Goal: Task Accomplishment & Management: Manage account settings

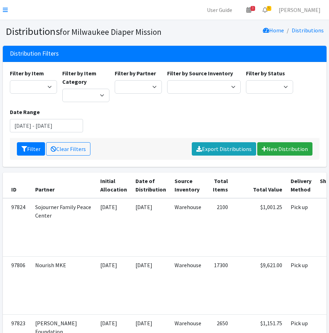
click at [2, 7] on nav "User Guide 3 3 Pick-ups remaining this week View Calendar 5 5 Requests 0 Partne…" at bounding box center [164, 10] width 329 height 20
click at [10, 7] on nav "User Guide 3 3 Pick-ups remaining this week View Calendar 5 5 Requests 0 Partne…" at bounding box center [164, 10] width 329 height 20
click at [4, 9] on icon at bounding box center [5, 10] width 5 height 6
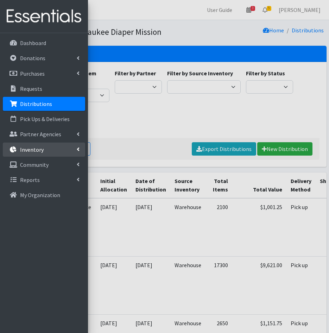
click at [38, 154] on link "Inventory" at bounding box center [44, 149] width 82 height 14
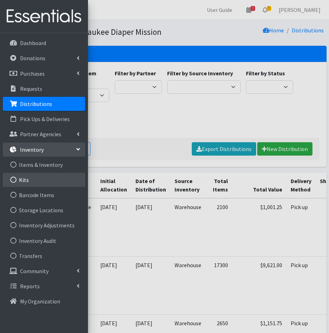
click at [30, 179] on link "Kits" at bounding box center [44, 180] width 82 height 14
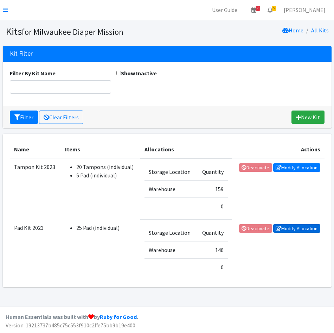
click at [294, 228] on link "Modify Allocation" at bounding box center [296, 228] width 47 height 8
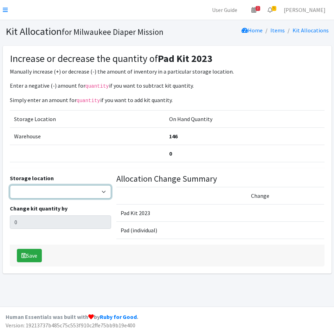
click at [24, 194] on select "Warehouse" at bounding box center [60, 191] width 101 height 13
select select "126"
click at [10, 185] on select "Warehouse" at bounding box center [60, 191] width 101 height 13
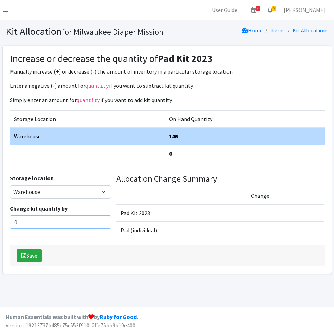
drag, startPoint x: 33, startPoint y: 223, endPoint x: 16, endPoint y: 221, distance: 16.8
click at [6, 224] on div "Increase or decrease the quantity of Pad Kit 2023 Manually increase (+) or decr…" at bounding box center [167, 160] width 329 height 228
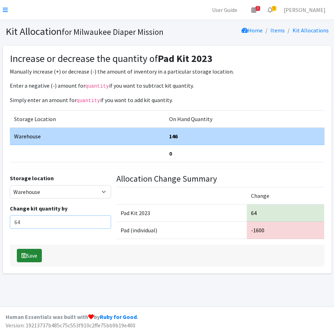
type input "64"
click at [36, 250] on button "Save" at bounding box center [29, 255] width 25 height 13
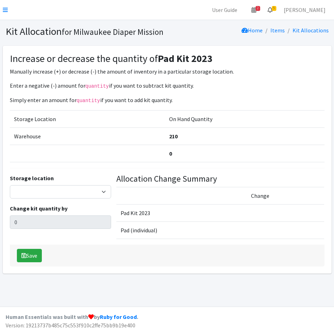
click at [273, 9] on icon at bounding box center [270, 10] width 5 height 6
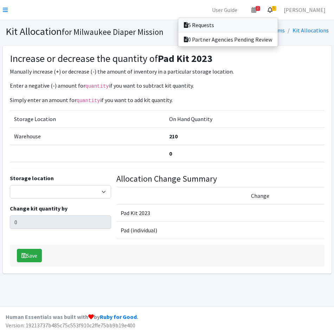
click at [263, 28] on link "5 Requests" at bounding box center [228, 25] width 100 height 14
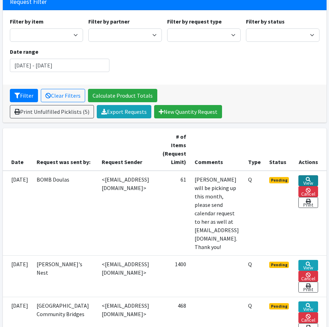
scroll to position [0, 6]
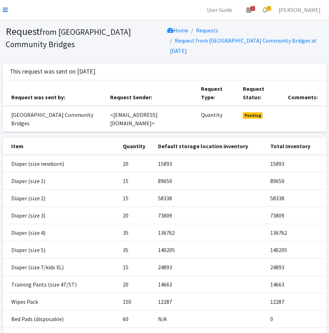
click at [7, 10] on icon at bounding box center [5, 10] width 5 height 6
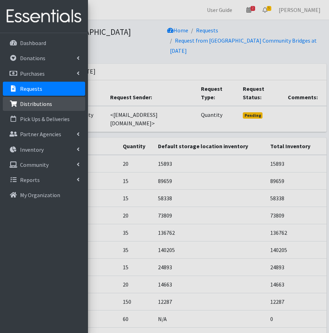
click at [20, 107] on p "Distributions" at bounding box center [36, 103] width 32 height 7
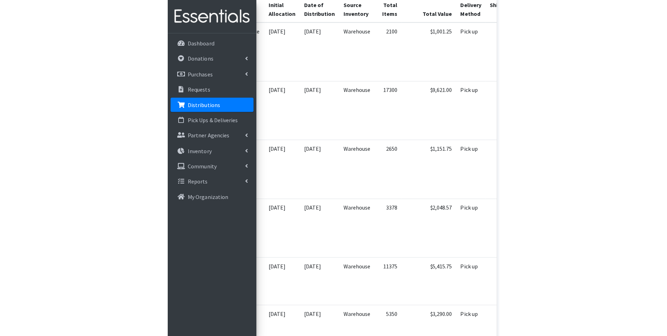
scroll to position [167, 0]
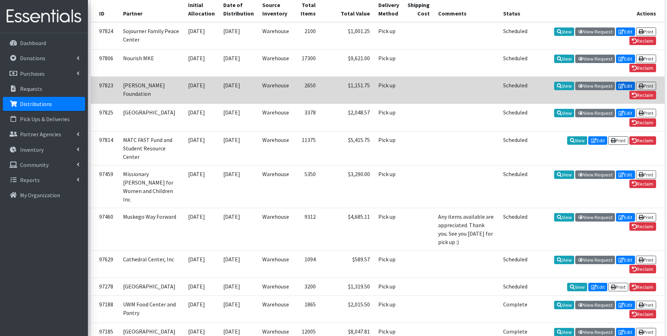
click at [329, 90] on link "Edit" at bounding box center [625, 86] width 19 height 8
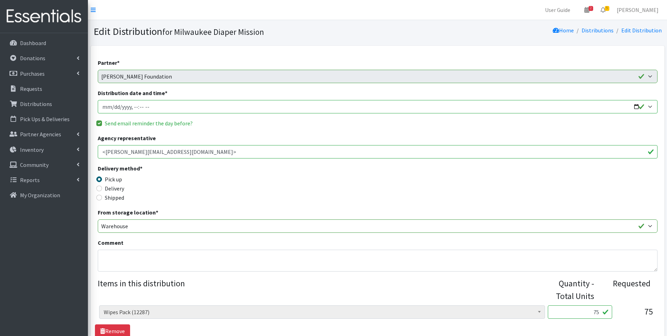
click at [111, 104] on input "Distribution date and time *" at bounding box center [378, 106] width 560 height 13
type input "2025-10-15T12:00"
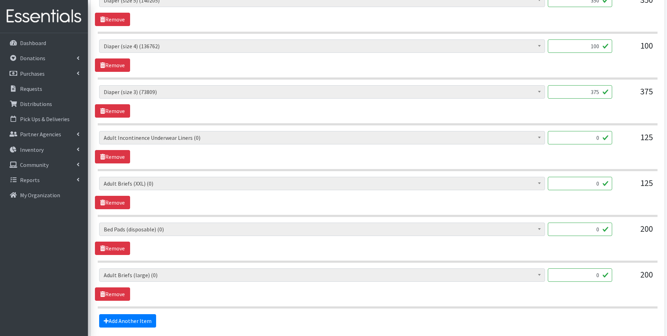
scroll to position [649, 0]
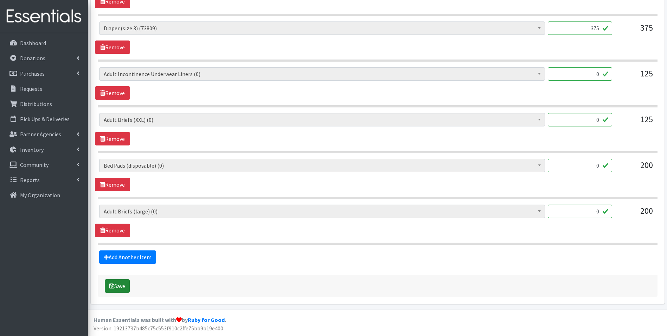
click at [124, 284] on button "Save" at bounding box center [117, 285] width 25 height 13
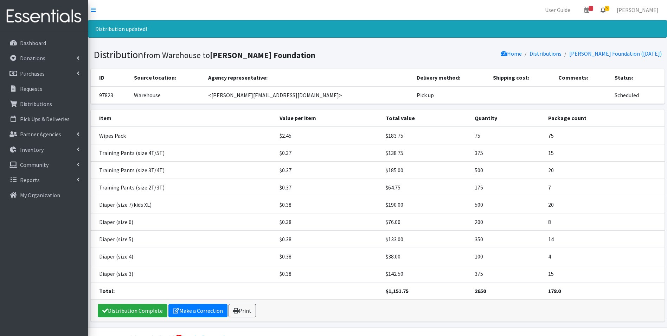
click at [606, 9] on icon at bounding box center [603, 10] width 5 height 6
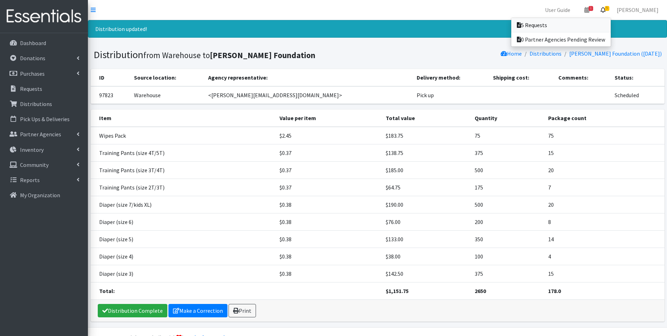
click at [611, 20] on link "5 Requests" at bounding box center [561, 25] width 100 height 14
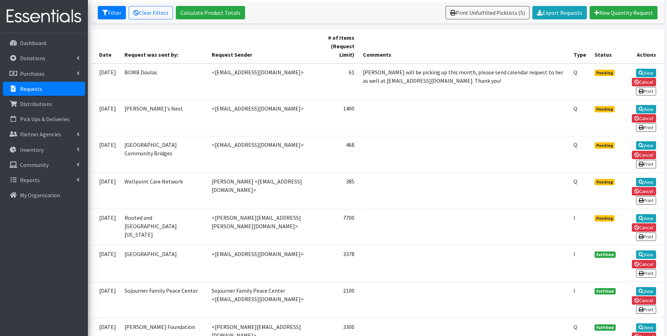
scroll to position [176, 0]
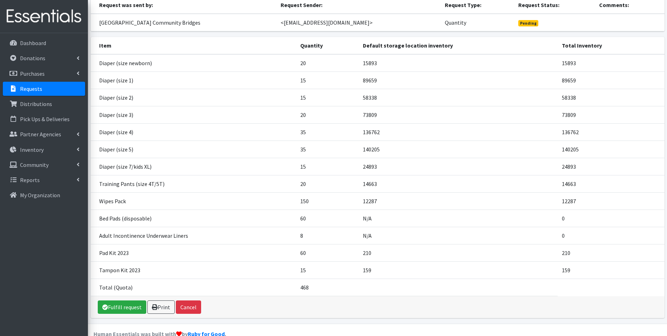
scroll to position [70, 0]
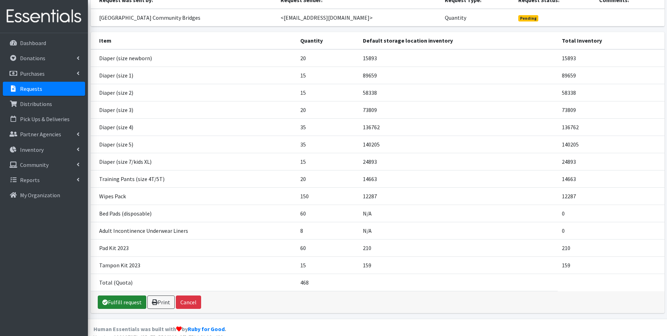
click at [120, 298] on link "Fulfill request" at bounding box center [122, 301] width 49 height 13
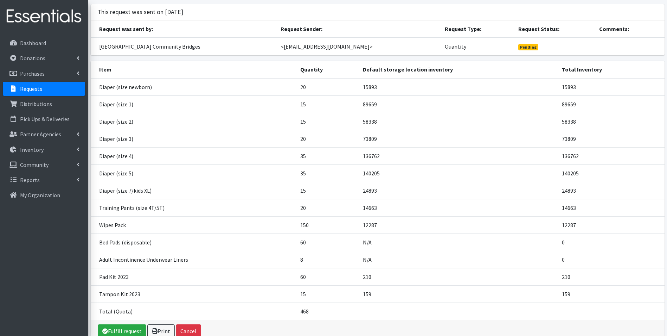
scroll to position [0, 0]
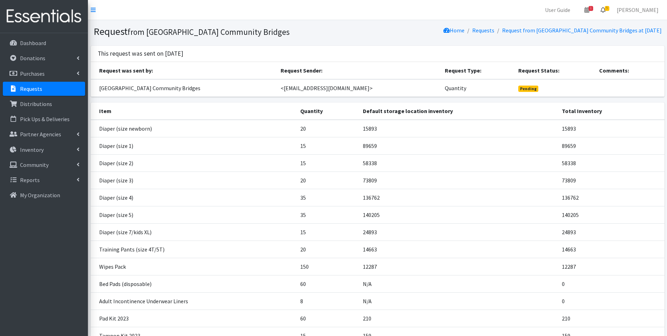
click at [611, 6] on link "5" at bounding box center [603, 10] width 16 height 14
click at [607, 20] on link "5 Requests" at bounding box center [561, 25] width 100 height 14
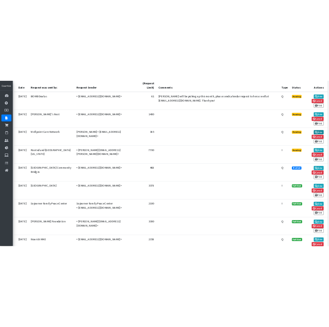
scroll to position [221, 0]
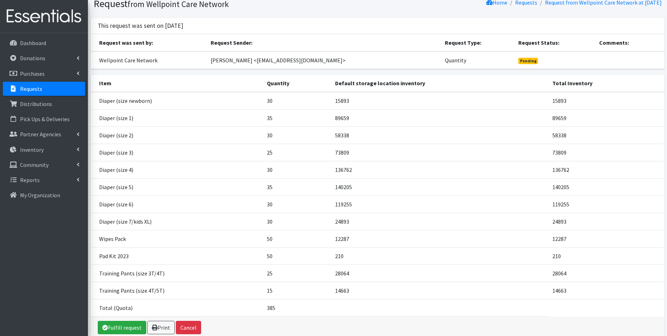
scroll to position [62, 0]
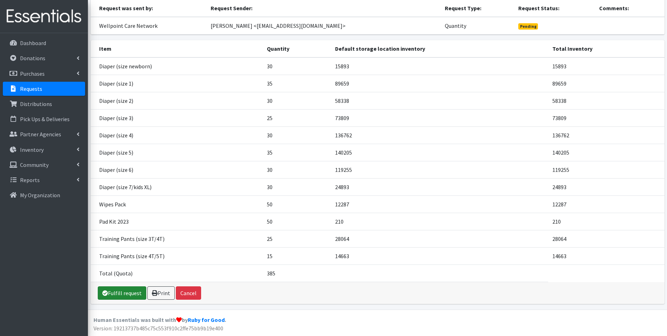
click at [111, 295] on link "Fulfill request" at bounding box center [122, 292] width 49 height 13
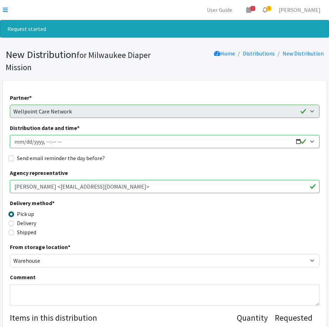
click at [25, 141] on input "Distribution date and time *" at bounding box center [165, 141] width 310 height 13
type input "2025-10-14T11:30"
click at [11, 158] on input "Send email reminder the day before?" at bounding box center [11, 159] width 6 height 6
checkbox input "true"
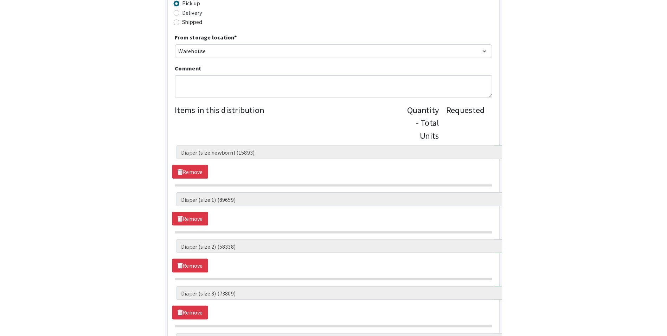
scroll to position [199, 0]
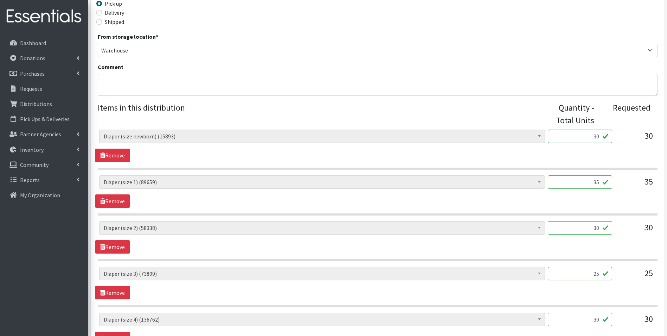
drag, startPoint x: 576, startPoint y: 134, endPoint x: 674, endPoint y: 152, distance: 98.8
click at [667, 152] on html "User Guide 1 1 Pick-ups remaining this week View Calendar 3 3 Requests 0 Partne…" at bounding box center [333, 282] width 667 height 962
type input "750"
click at [585, 181] on input "35" at bounding box center [580, 181] width 64 height 13
drag, startPoint x: 585, startPoint y: 181, endPoint x: 661, endPoint y: 189, distance: 75.7
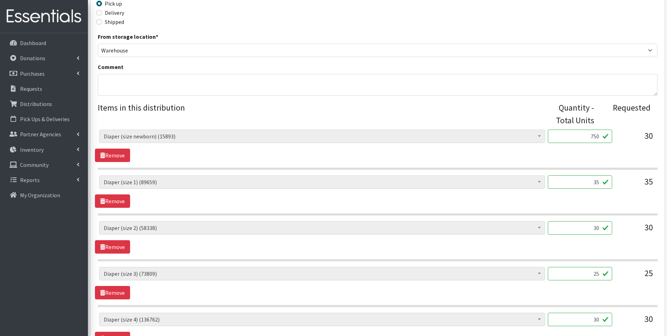
click at [661, 189] on div "Partner * Bay View Community Center BOMB Doulas Camp Reunite Cathedral Center, …" at bounding box center [378, 300] width 574 height 861
type input "875"
drag, startPoint x: 591, startPoint y: 228, endPoint x: 631, endPoint y: 226, distance: 40.1
click at [630, 227] on div "AIO's (Newborn) (15) AIO's (Sized) (38) Adult Briefs (Medium) (0) Adult Briefs …" at bounding box center [377, 230] width 557 height 19
type input "750"
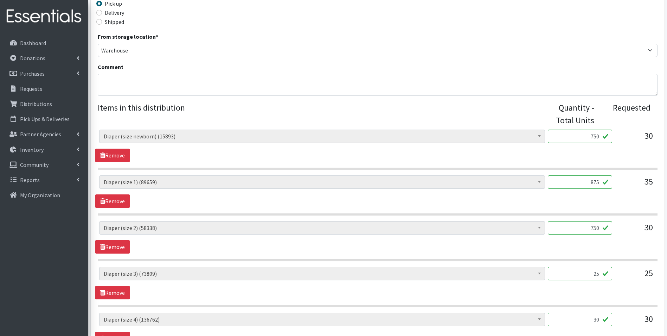
click at [584, 278] on input "25" at bounding box center [580, 273] width 64 height 13
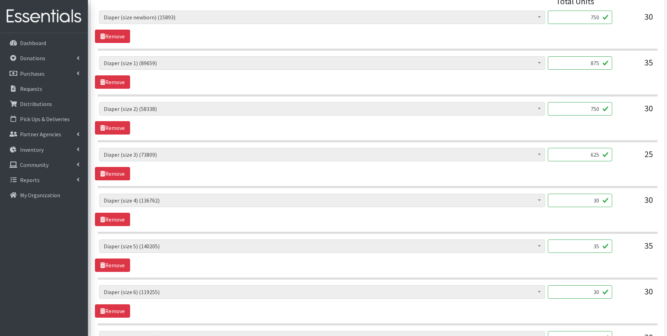
scroll to position [339, 0]
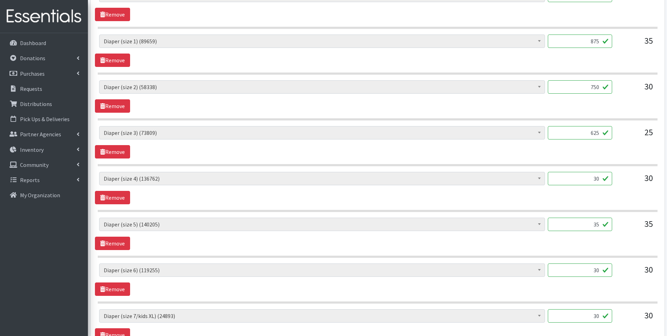
type input "625"
drag, startPoint x: 587, startPoint y: 180, endPoint x: 649, endPoint y: 190, distance: 62.6
click at [648, 189] on div "AIO's (Newborn) (15) AIO's (Sized) (38) Adult Briefs (Medium) (0) Adult Briefs …" at bounding box center [377, 181] width 557 height 19
type input "750"
drag, startPoint x: 578, startPoint y: 225, endPoint x: 643, endPoint y: 226, distance: 65.1
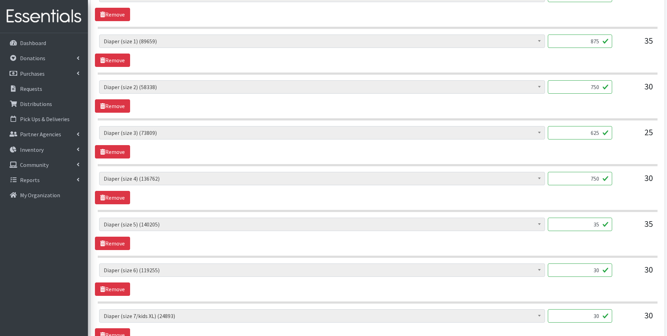
click at [643, 226] on div "AIO's (Newborn) (15) AIO's (Sized) (38) Adult Briefs (Medium) (0) Adult Briefs …" at bounding box center [377, 226] width 557 height 19
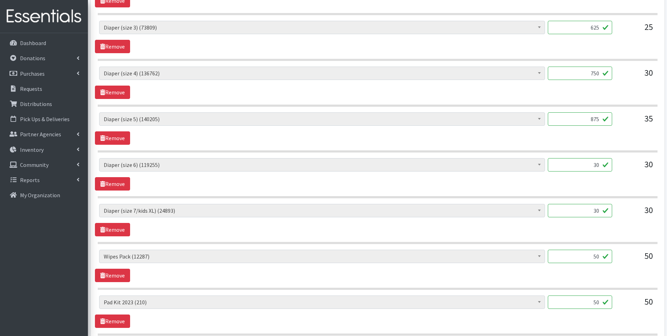
scroll to position [445, 0]
type input "875"
drag, startPoint x: 574, startPoint y: 168, endPoint x: 645, endPoint y: 170, distance: 71.4
click at [642, 169] on div "AIO's (Newborn) (15) AIO's (Sized) (38) Adult Briefs (Medium) (0) Adult Briefs …" at bounding box center [377, 167] width 557 height 19
type input "750"
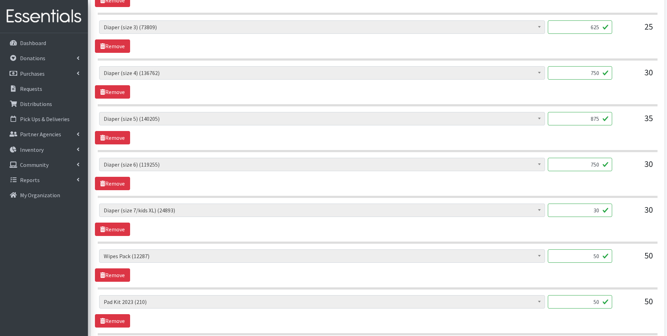
drag, startPoint x: 591, startPoint y: 210, endPoint x: 646, endPoint y: 212, distance: 55.6
click at [645, 212] on div "AIO's (Newborn) (15) AIO's (Sized) (38) Adult Briefs (Medium) (0) Adult Briefs …" at bounding box center [377, 212] width 557 height 19
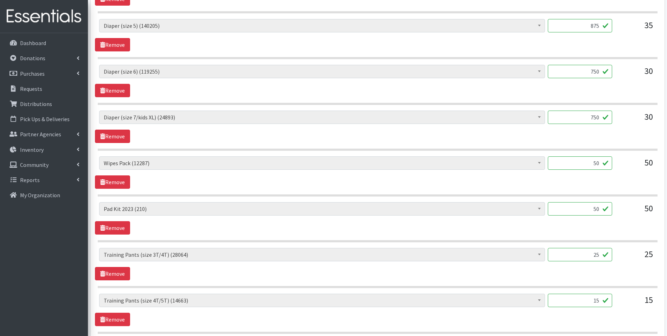
scroll to position [550, 0]
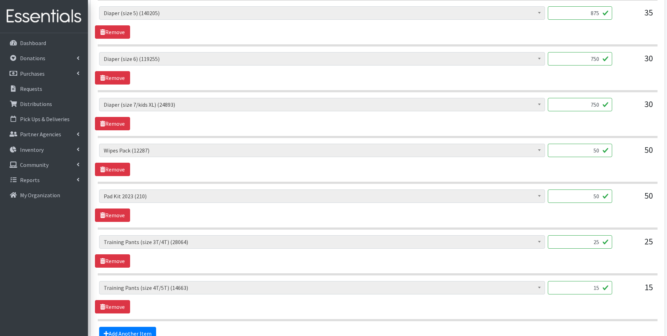
type input "750"
click at [581, 247] on input "25" at bounding box center [580, 241] width 64 height 13
type input "625"
drag, startPoint x: 584, startPoint y: 287, endPoint x: 661, endPoint y: 285, distance: 76.7
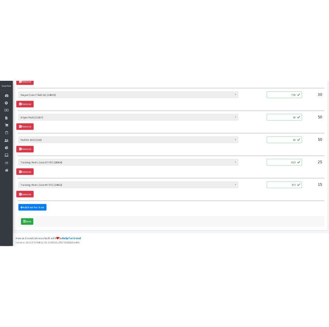
scroll to position [651, 0]
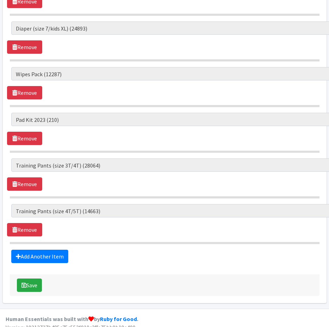
type input "375"
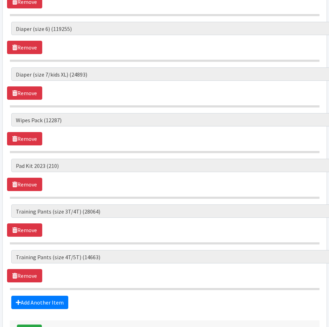
scroll to position [659, 0]
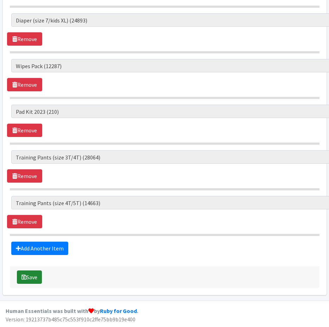
click at [28, 279] on button "Save" at bounding box center [29, 277] width 25 height 13
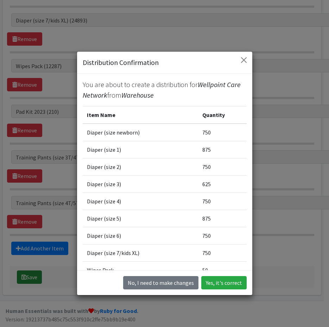
scroll to position [654, 0]
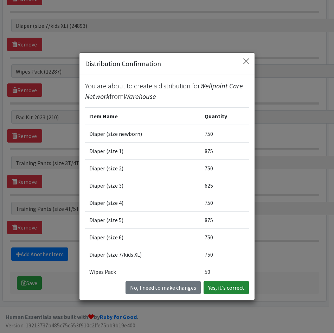
click at [215, 288] on button "Yes, it's correct" at bounding box center [226, 287] width 45 height 13
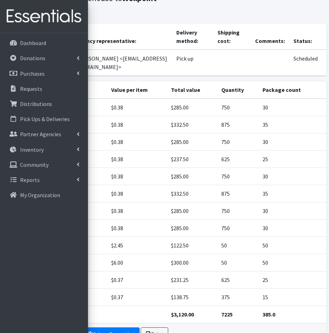
scroll to position [101, 0]
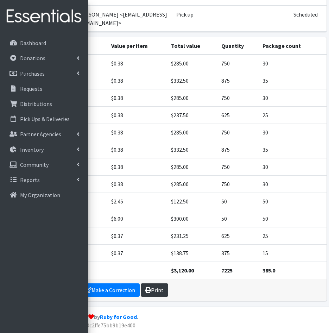
click at [154, 286] on link "Print" at bounding box center [154, 289] width 27 height 13
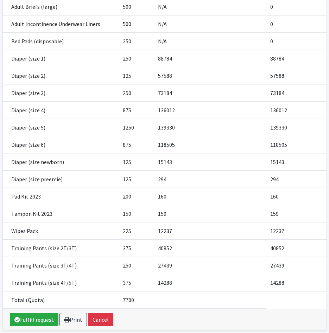
scroll to position [204, 0]
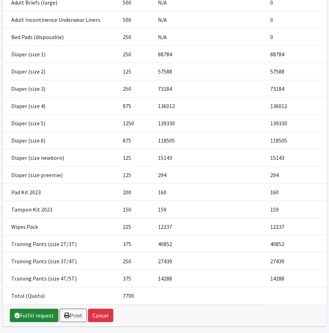
click at [46, 308] on link "Fulfill request" at bounding box center [34, 314] width 49 height 13
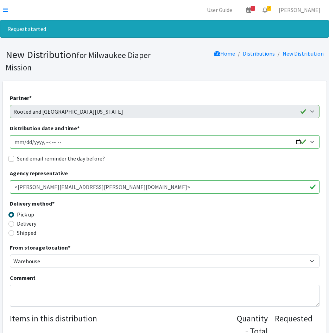
click at [25, 142] on input "Distribution date and time *" at bounding box center [165, 141] width 310 height 13
type input "2025-10-14T10:30"
click at [11, 159] on input "Send email reminder the day before?" at bounding box center [11, 159] width 6 height 6
checkbox input "true"
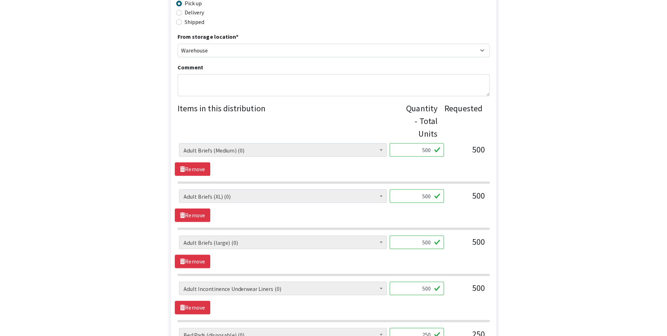
scroll to position [199, 0]
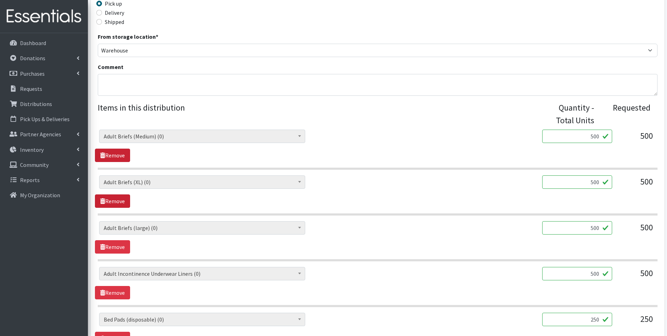
click at [126, 149] on link "Remove" at bounding box center [112, 154] width 35 height 13
click at [123, 151] on link "Remove" at bounding box center [112, 154] width 35 height 13
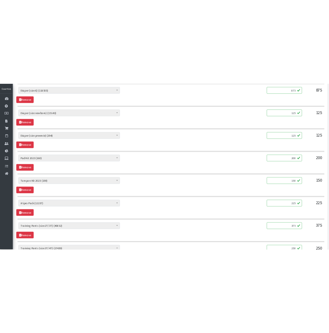
scroll to position [575, 0]
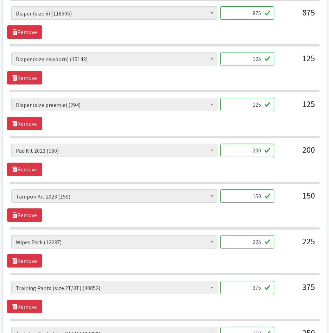
drag, startPoint x: 290, startPoint y: 157, endPoint x: 326, endPoint y: 161, distance: 36.1
click at [313, 159] on div "AIO's (Newborn) (15) AIO's (Sized) (38) Adult Briefs (Medium) (0) Adult Briefs …" at bounding box center [164, 153] width 306 height 19
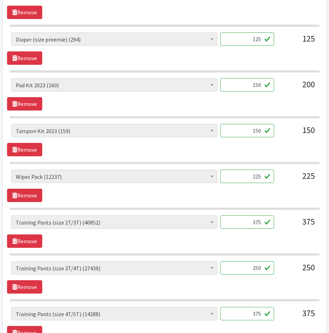
scroll to position [645, 0]
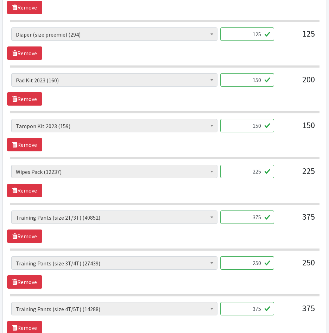
type input "150"
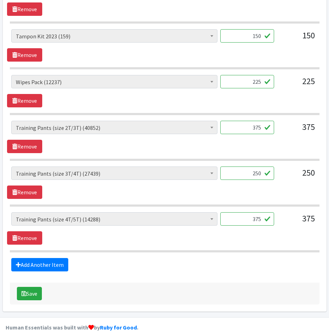
scroll to position [746, 0]
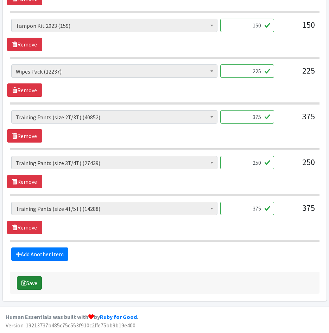
click at [34, 282] on button "Save" at bounding box center [29, 282] width 25 height 13
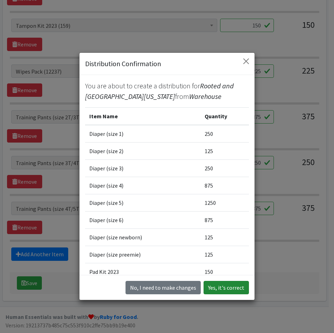
click at [219, 289] on button "Yes, it's correct" at bounding box center [226, 287] width 45 height 13
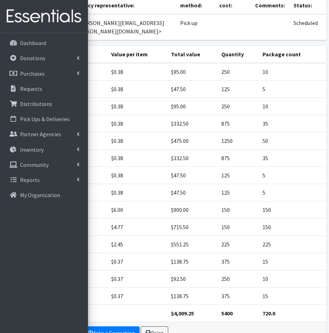
scroll to position [135, 0]
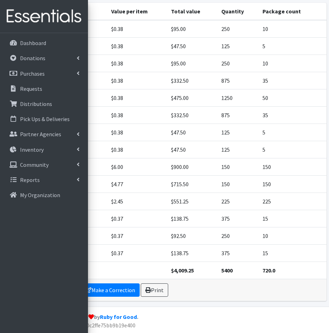
click at [158, 283] on div "Distribution Complete Make a Correction Print" at bounding box center [165, 290] width 324 height 22
click at [149, 289] on link "Print" at bounding box center [154, 289] width 27 height 13
